Goal: Task Accomplishment & Management: Use online tool/utility

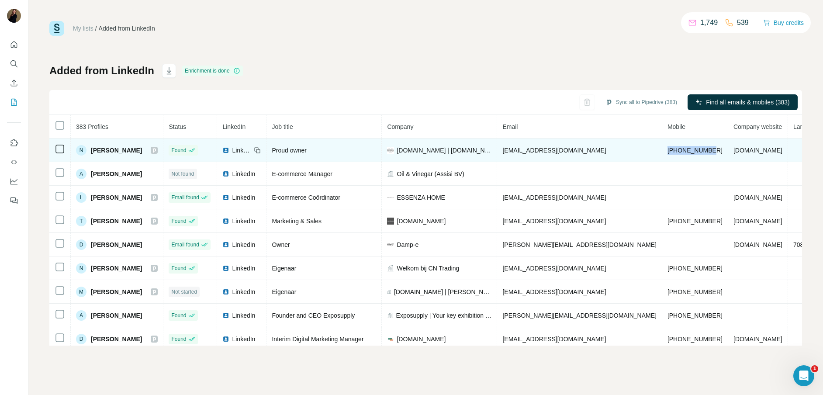
drag, startPoint x: 688, startPoint y: 148, endPoint x: 640, endPoint y: 151, distance: 47.7
click at [662, 151] on td "+31619625012" at bounding box center [695, 150] width 66 height 24
copy span "+31619625012"
